Goal: Subscribe to service/newsletter

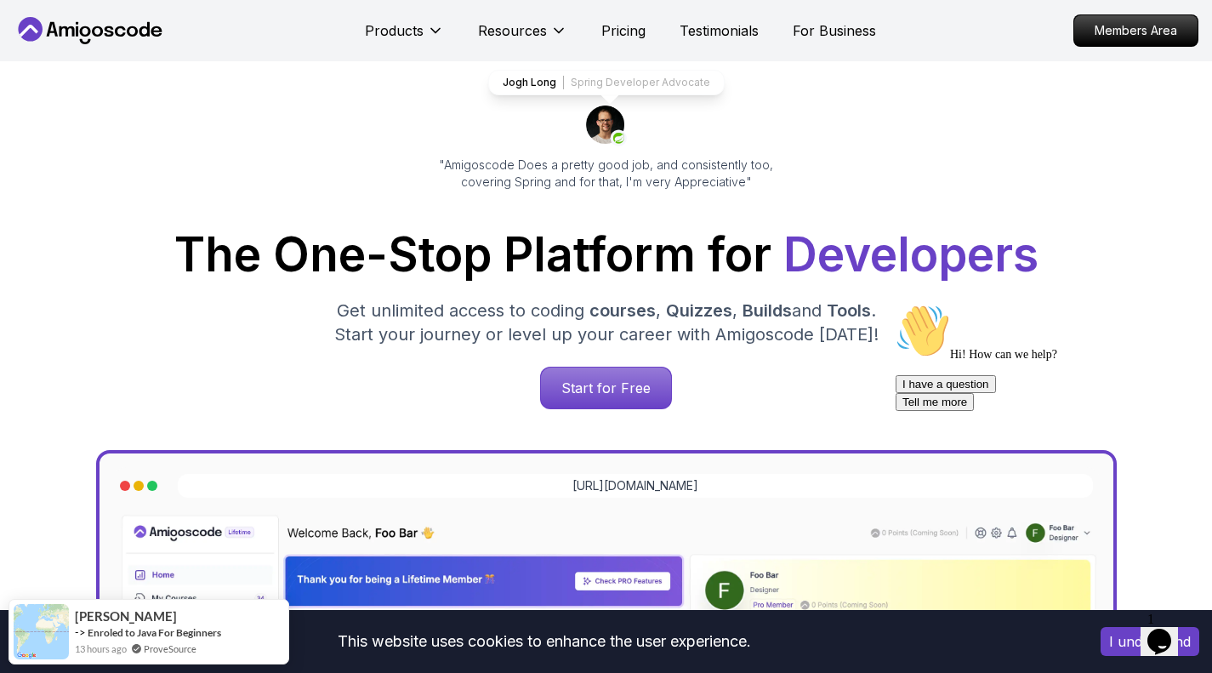
scroll to position [85, 0]
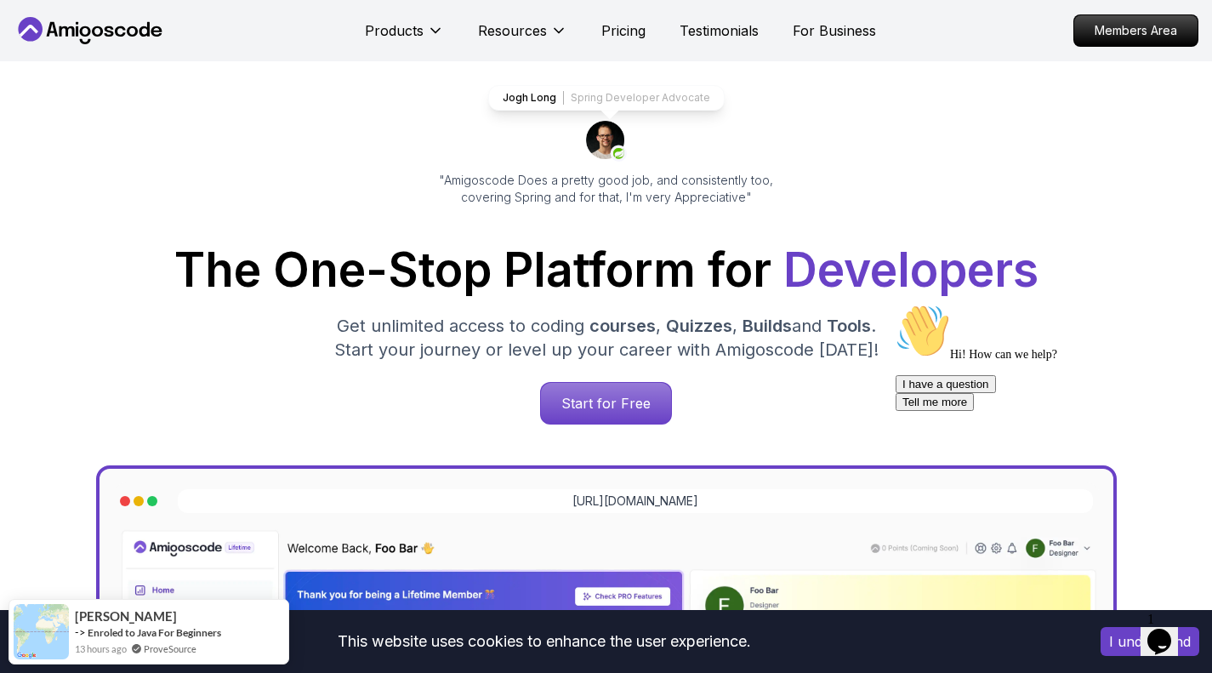
click at [636, 396] on p "Start for Free" at bounding box center [606, 403] width 130 height 41
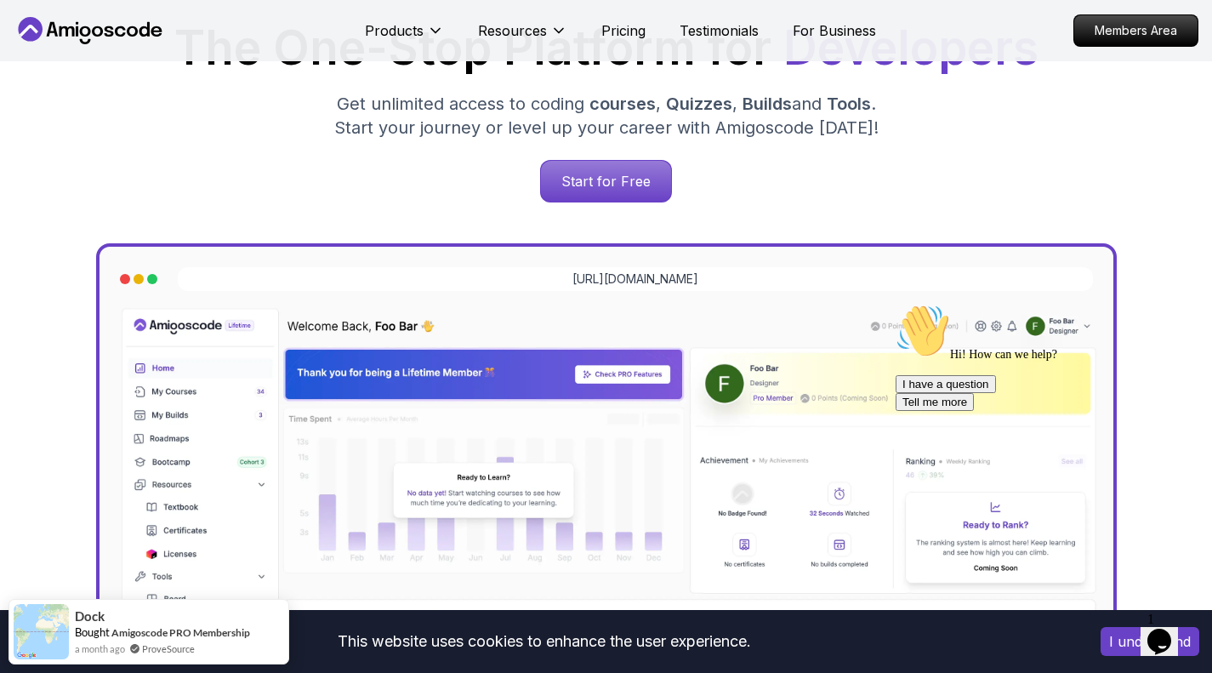
scroll to position [85, 0]
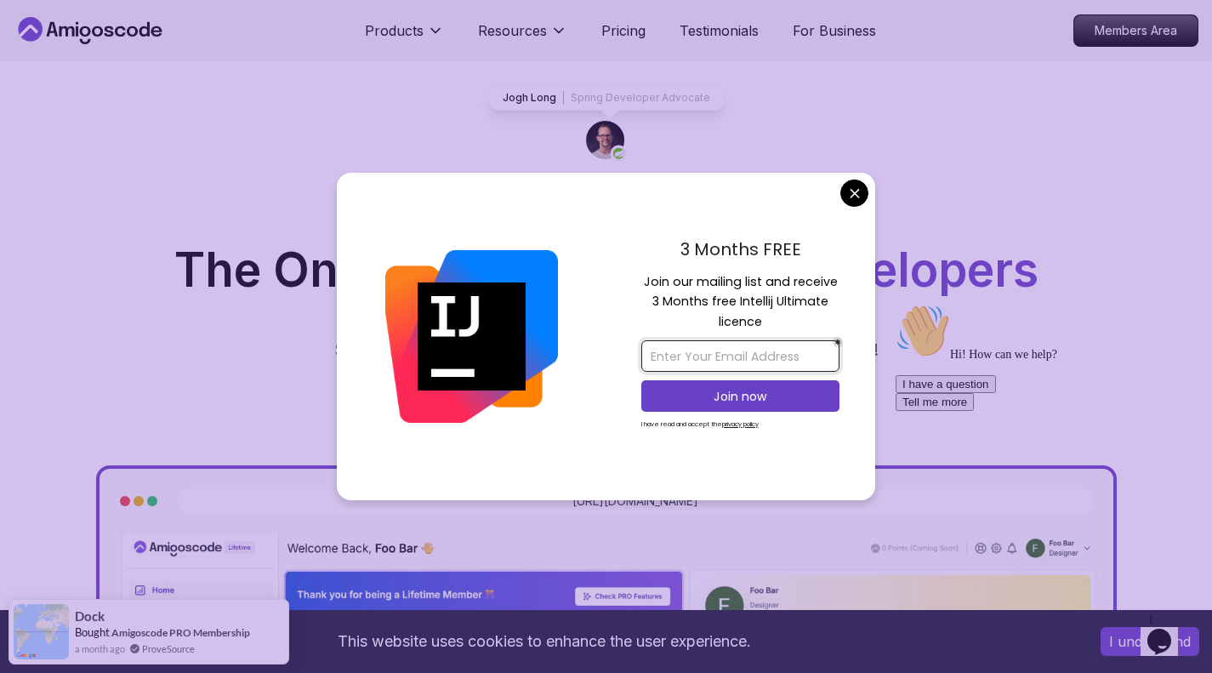
click at [789, 361] on input "email" at bounding box center [740, 355] width 198 height 31
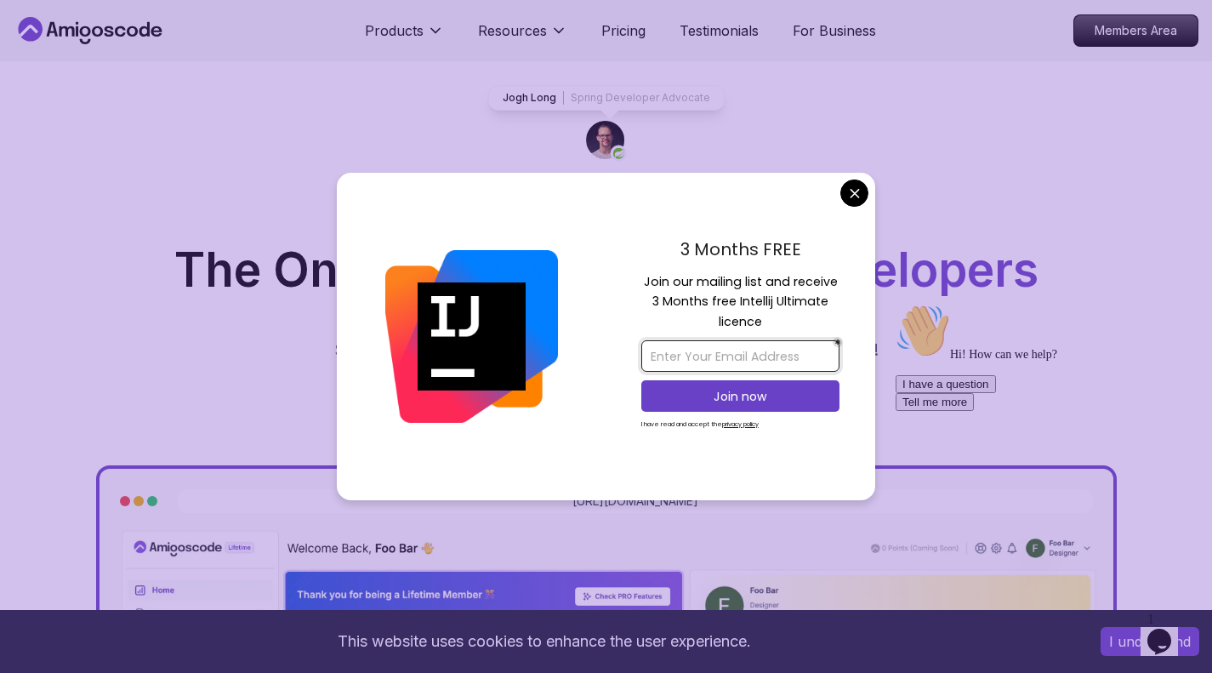
type input "[EMAIL_ADDRESS][DOMAIN_NAME]"
click at [789, 406] on button "Join now" at bounding box center [740, 395] width 198 height 31
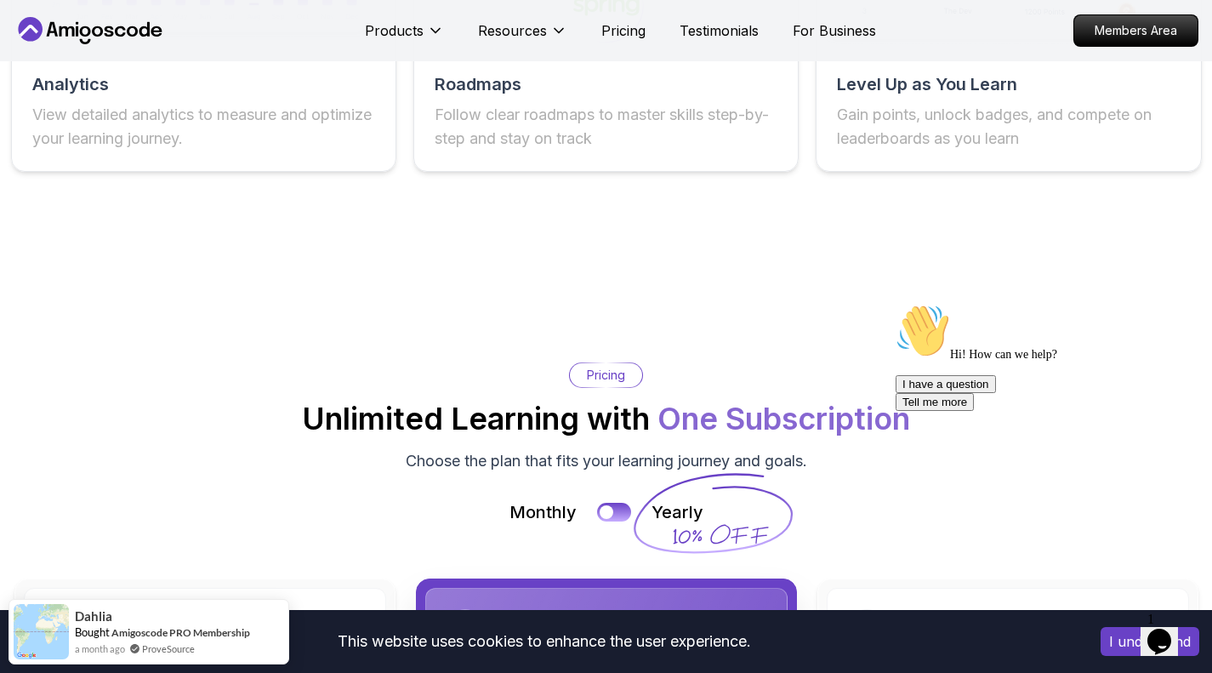
scroll to position [3233, 0]
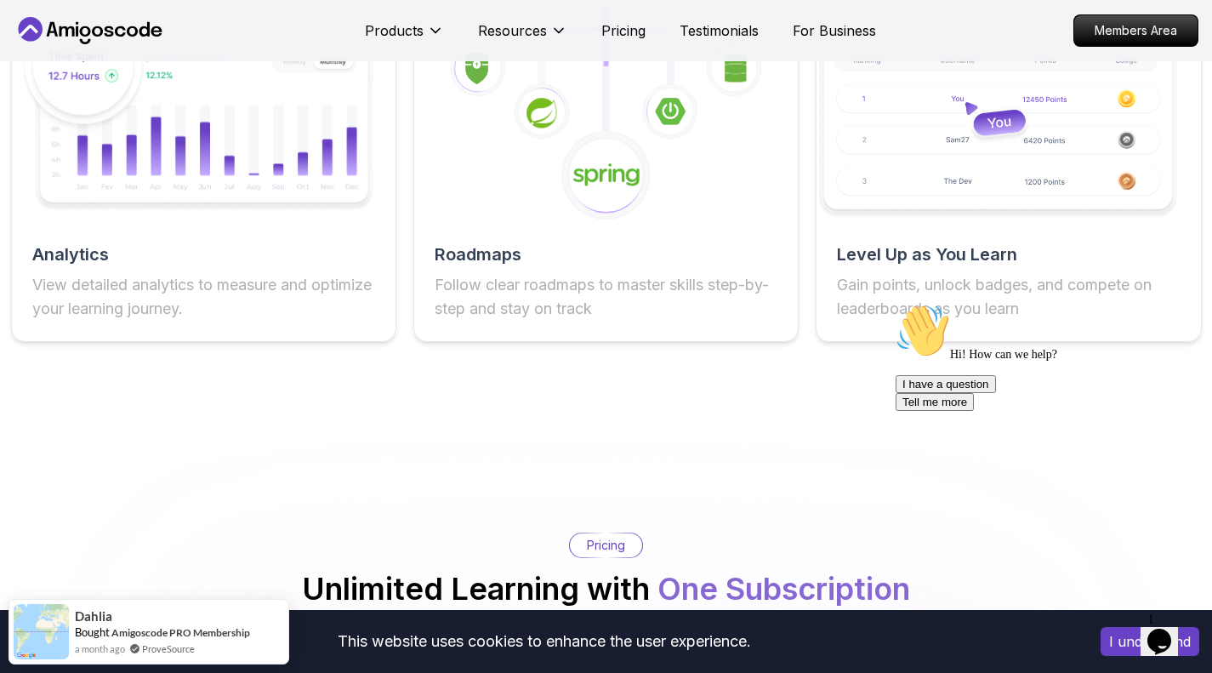
click at [640, 189] on image at bounding box center [606, 175] width 67 height 27
click at [517, 252] on h2 "Roadmaps" at bounding box center [606, 254] width 343 height 24
click at [498, 252] on h2 "Roadmaps" at bounding box center [606, 254] width 343 height 24
click at [487, 288] on p "Follow clear roadmaps to master skills step-by-step and stay on track" at bounding box center [606, 297] width 343 height 48
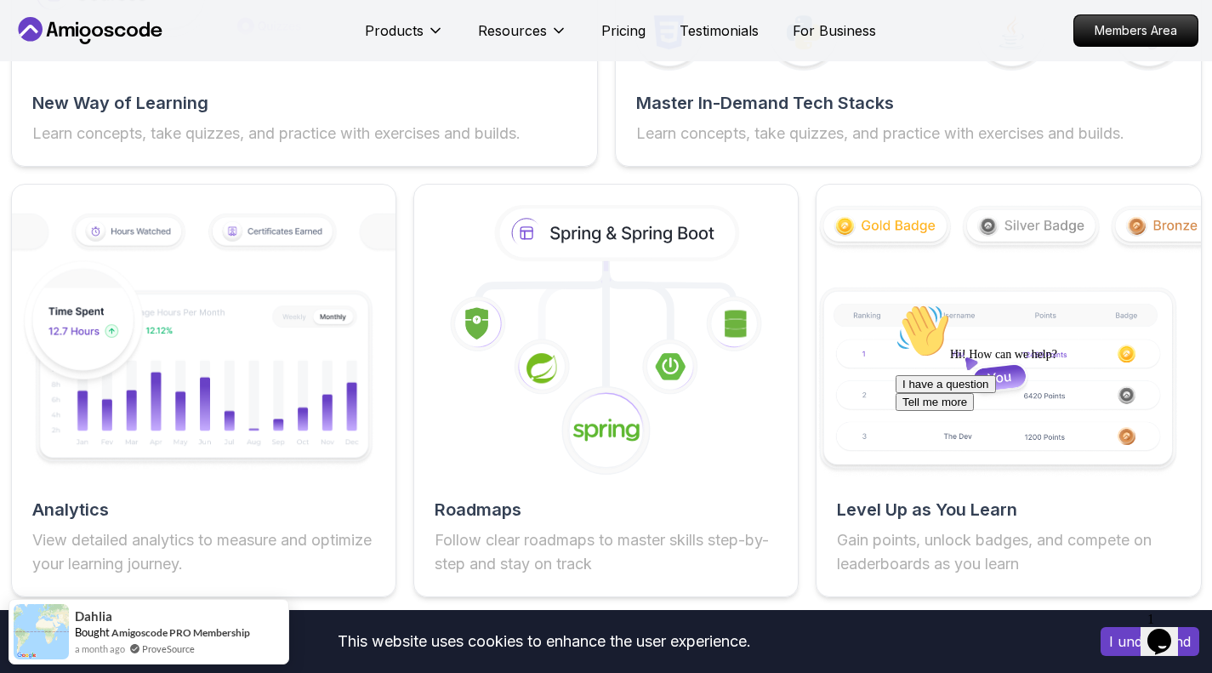
click at [574, 229] on icon at bounding box center [617, 233] width 237 height 50
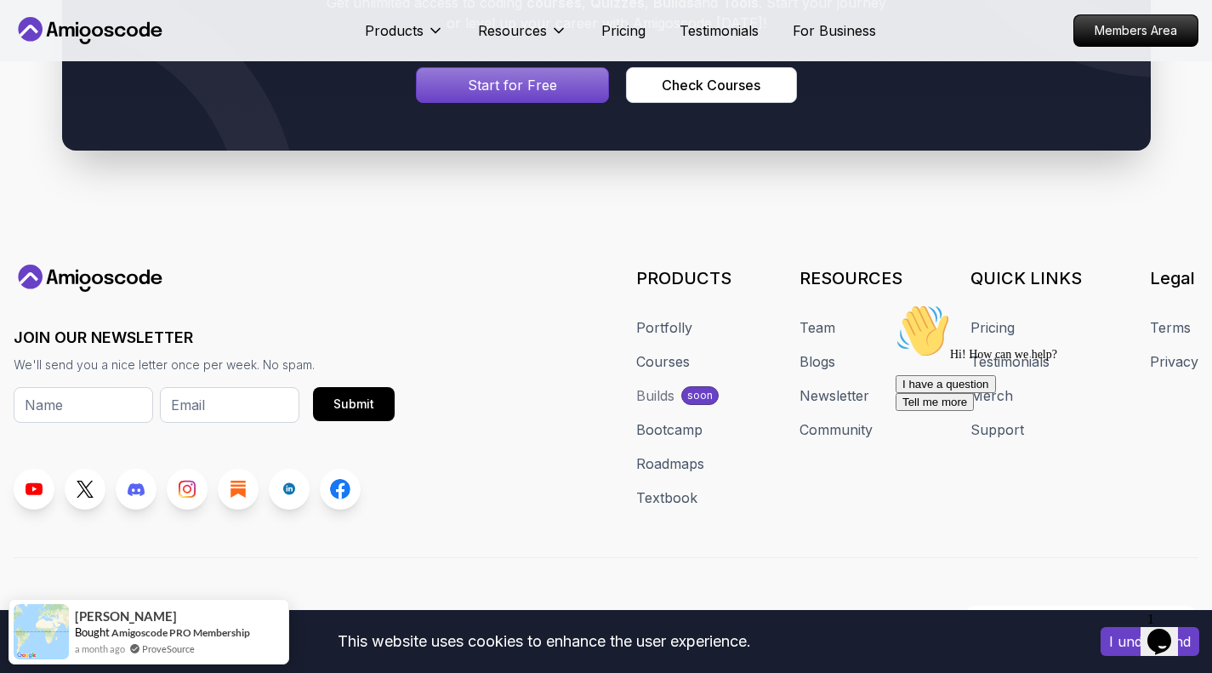
scroll to position [9299, 0]
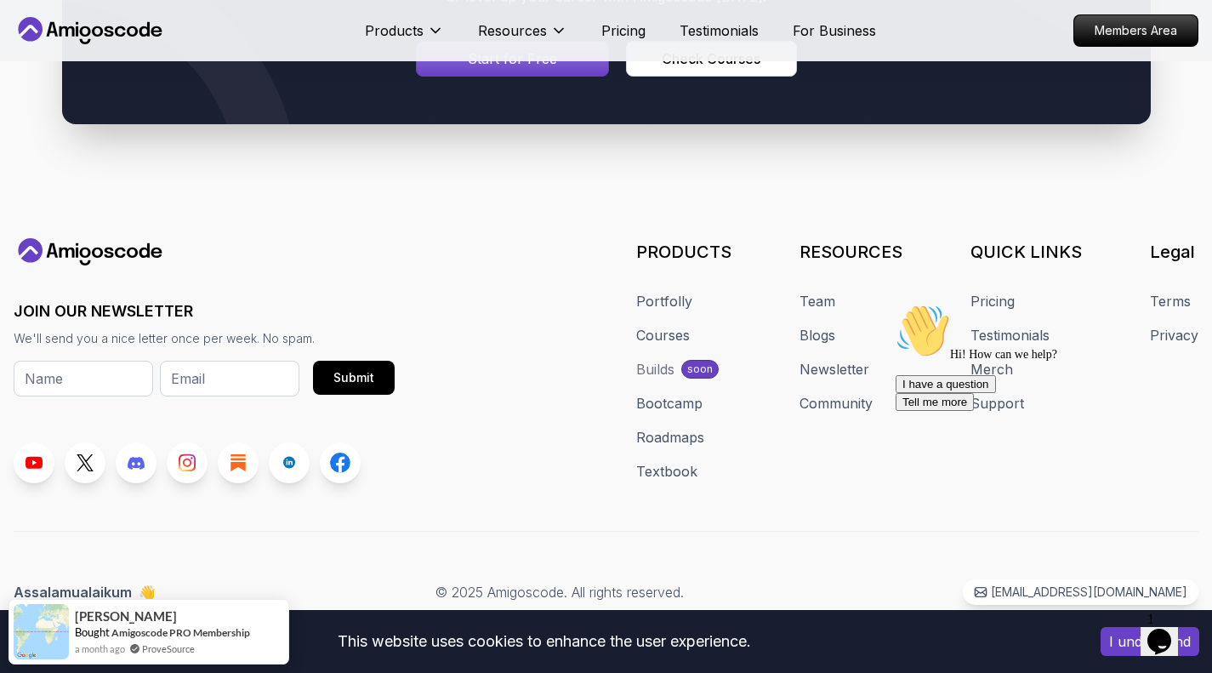
click at [293, 476] on link at bounding box center [289, 462] width 41 height 41
